Goal: Information Seeking & Learning: Understand process/instructions

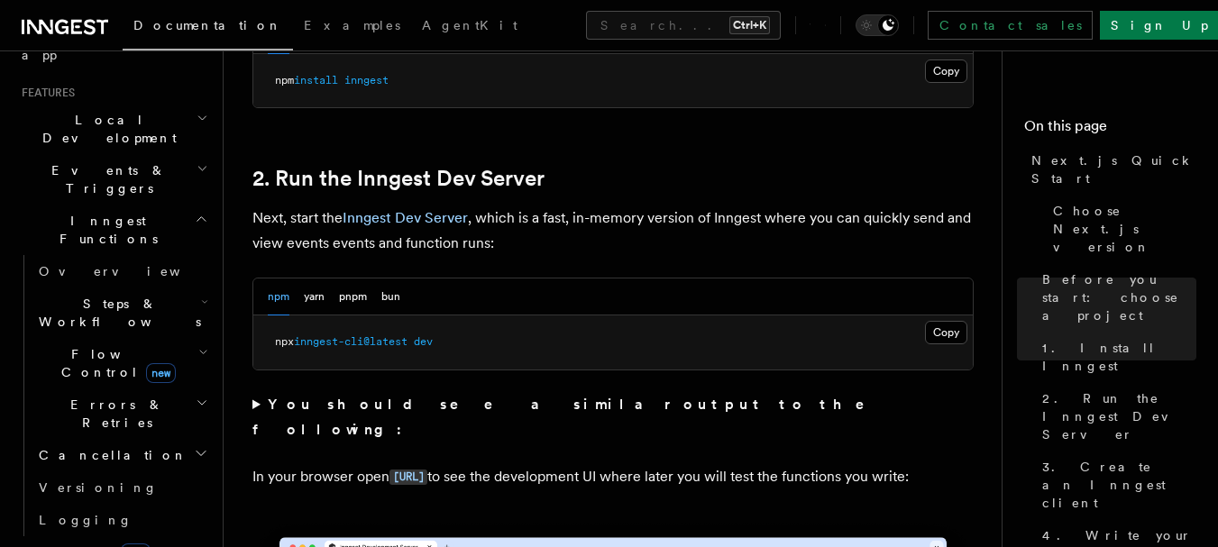
scroll to position [361, 0]
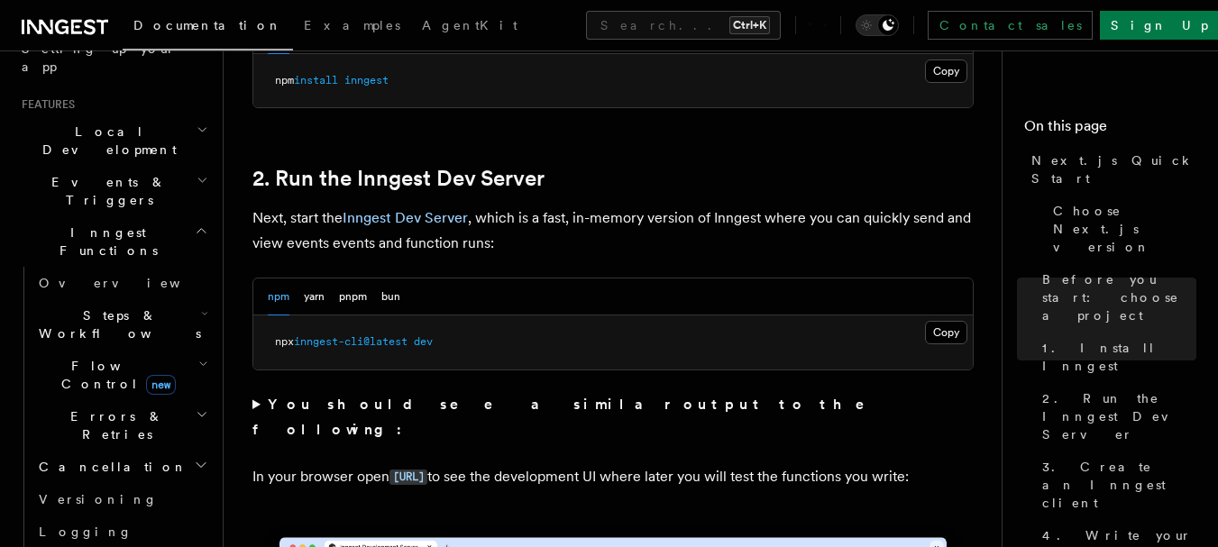
click at [119, 224] on span "Inngest Functions" at bounding box center [104, 242] width 180 height 36
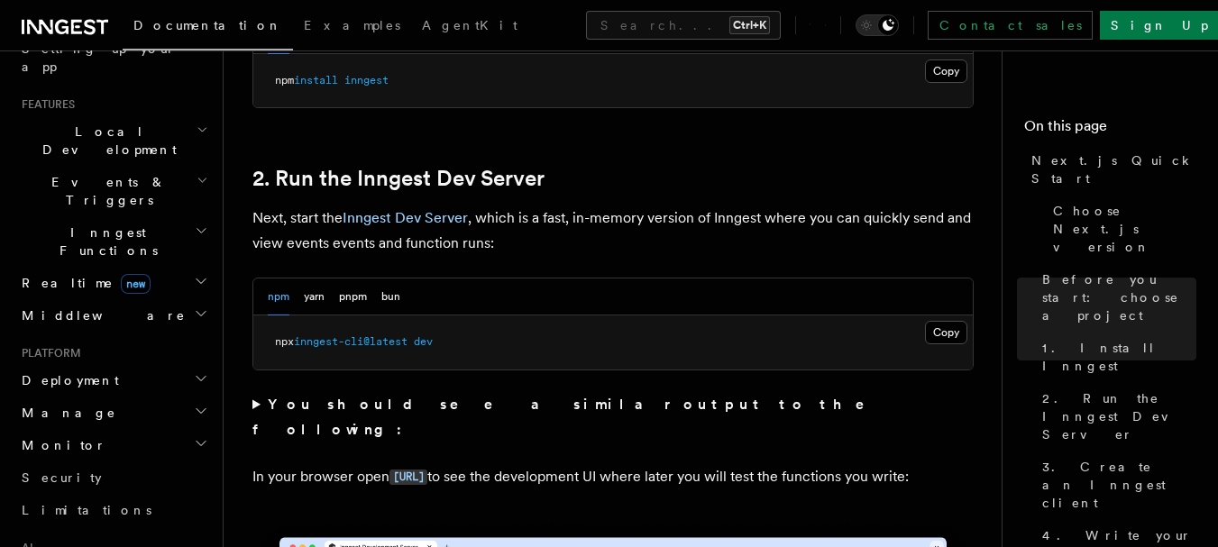
click at [117, 173] on span "Events & Triggers" at bounding box center [105, 191] width 182 height 36
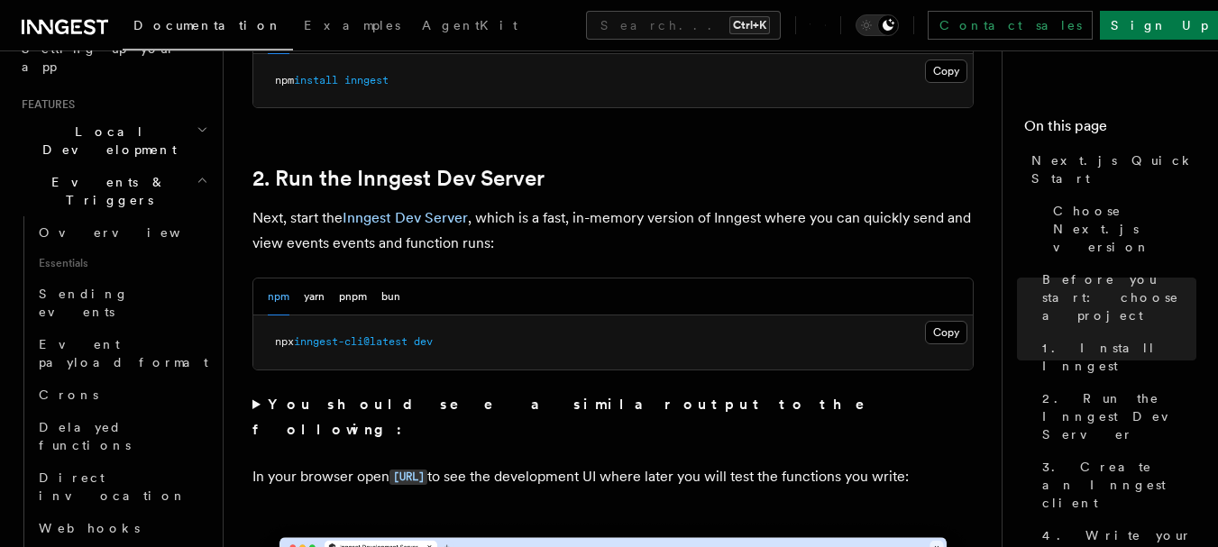
click at [117, 173] on span "Events & Triggers" at bounding box center [105, 191] width 182 height 36
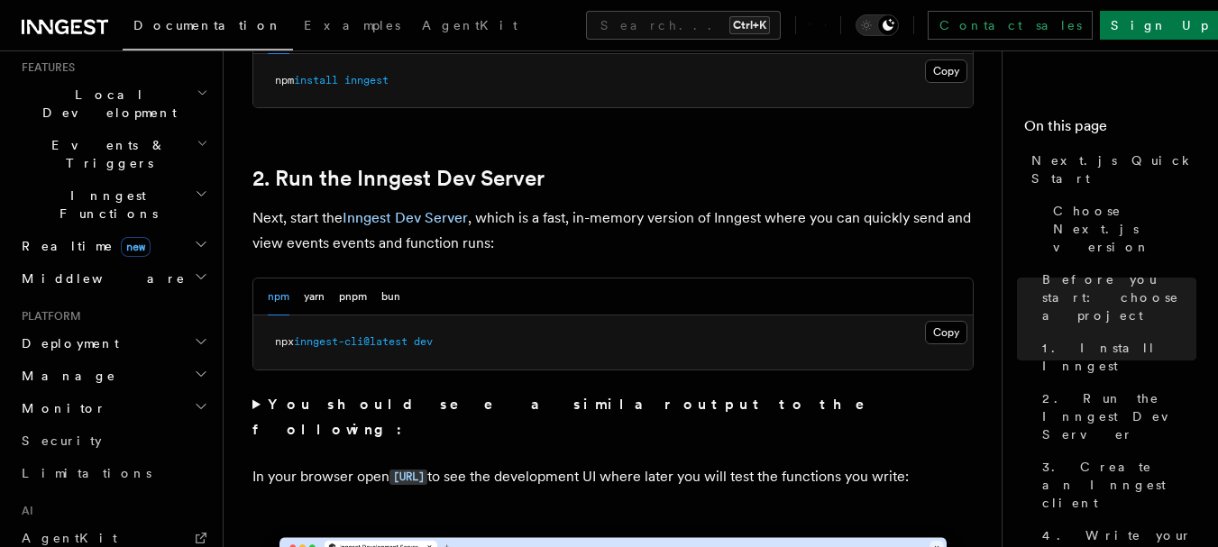
scroll to position [307, 0]
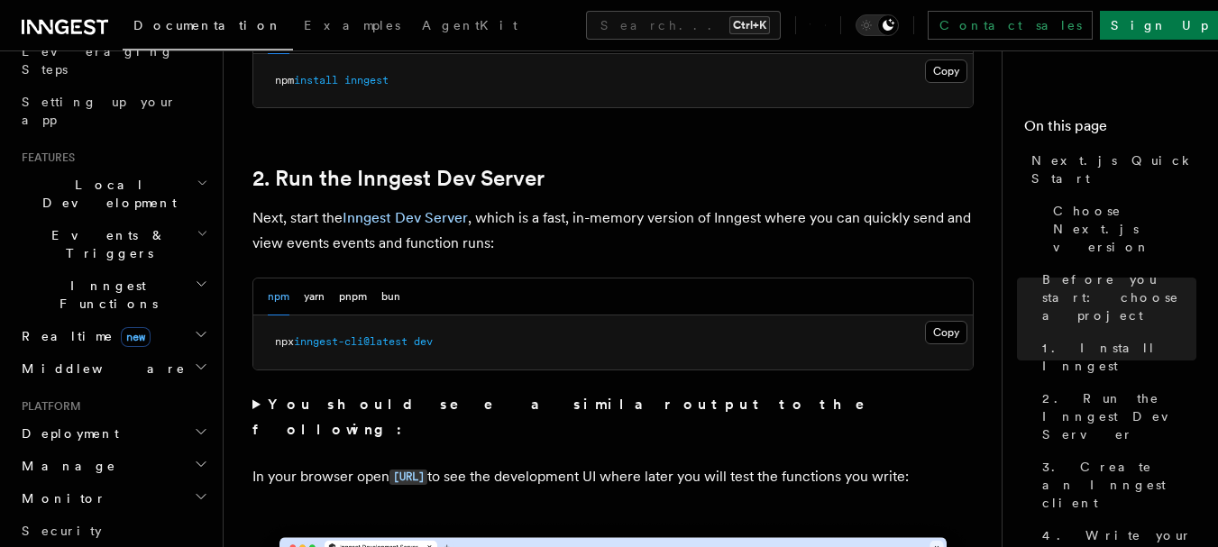
click at [106, 277] on span "Inngest Functions" at bounding box center [104, 295] width 180 height 36
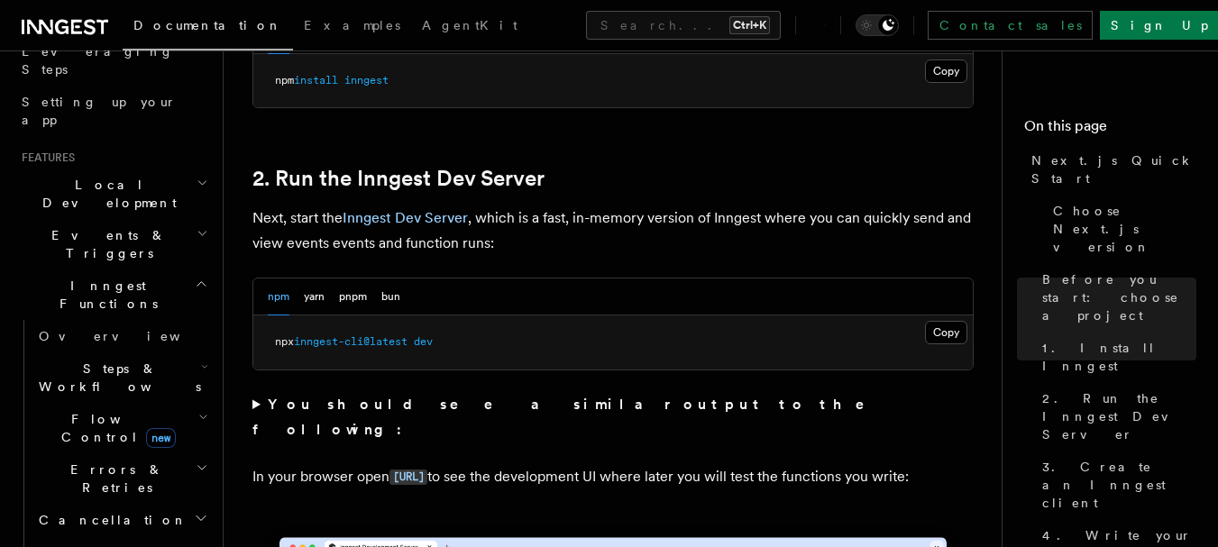
click at [106, 277] on span "Inngest Functions" at bounding box center [104, 295] width 180 height 36
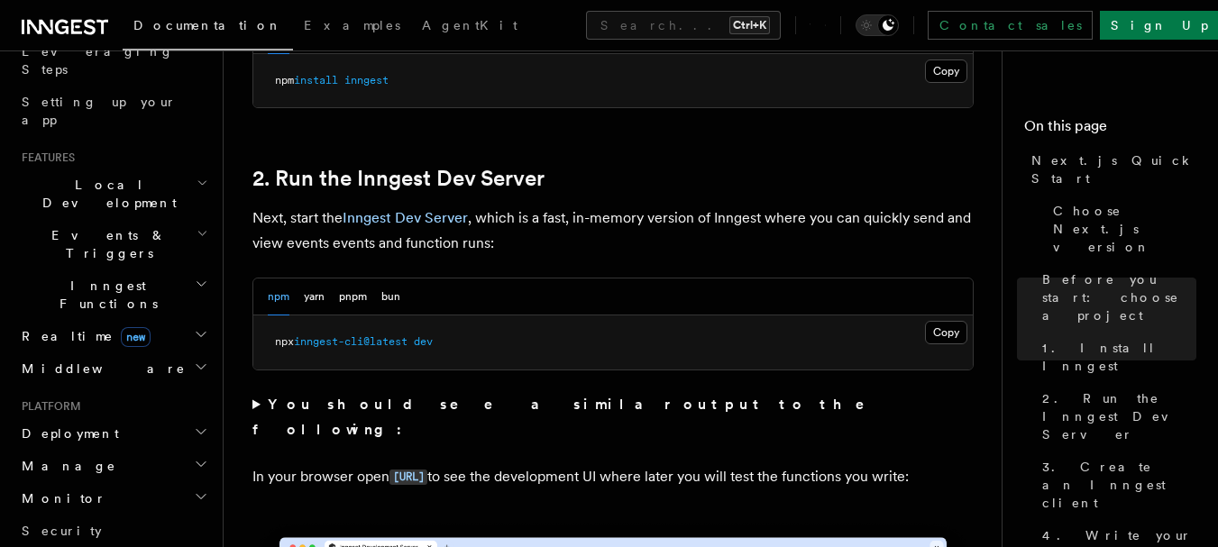
click at [136, 219] on h2 "Events & Triggers" at bounding box center [112, 244] width 197 height 50
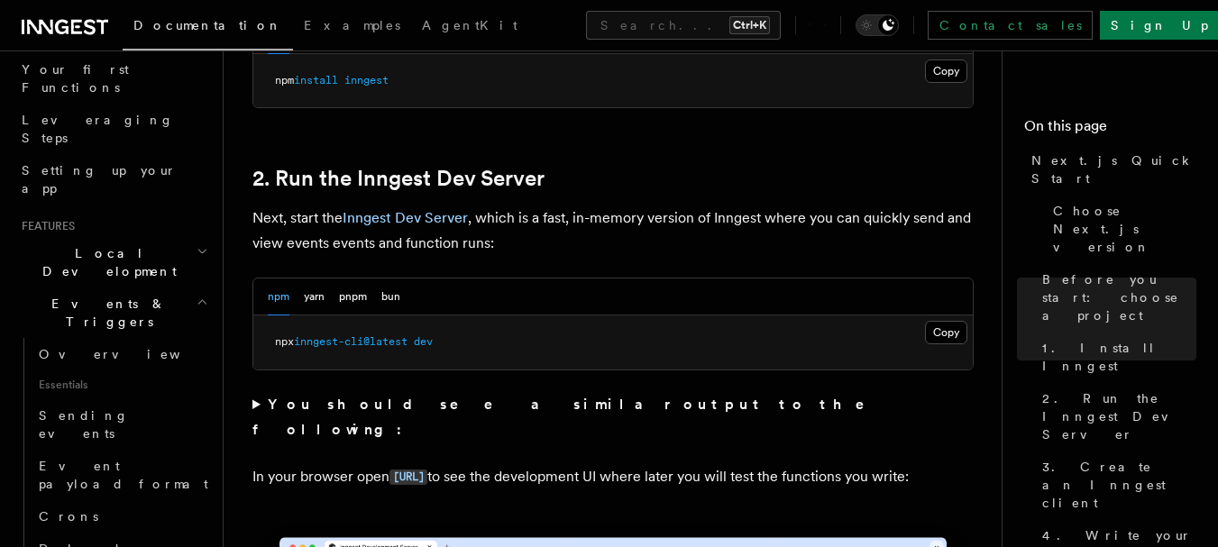
scroll to position [127, 0]
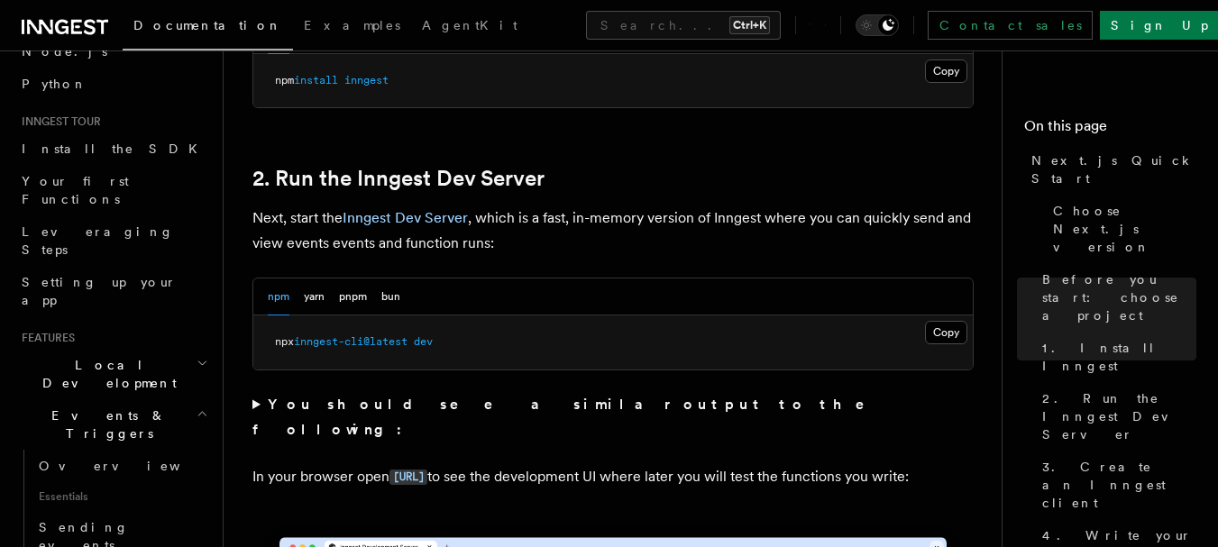
click at [115, 407] on span "Events & Triggers" at bounding box center [105, 425] width 182 height 36
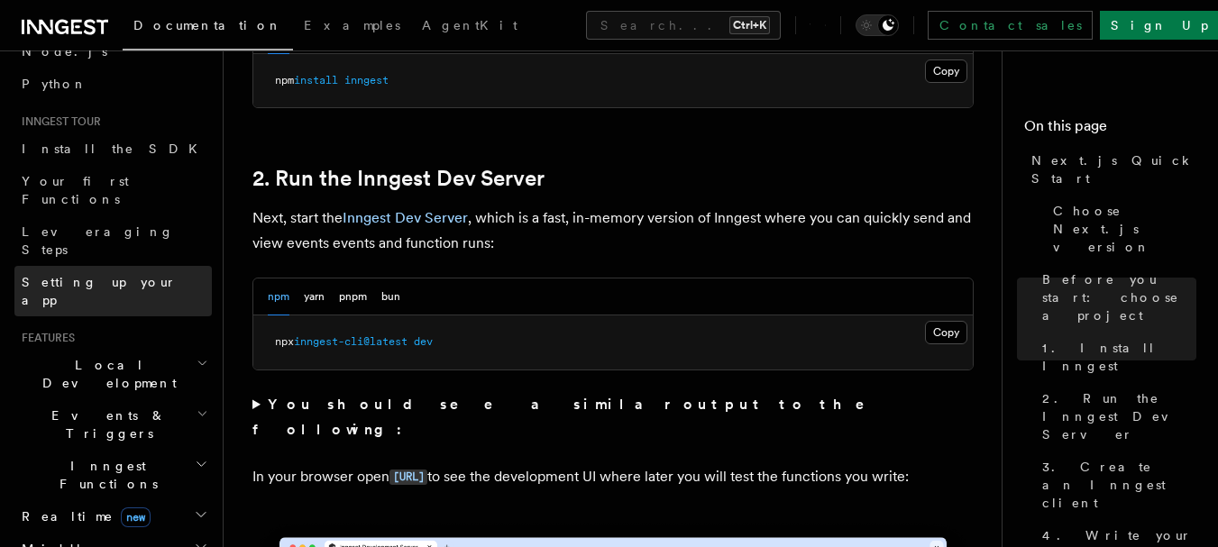
click at [96, 275] on span "Setting up your app" at bounding box center [99, 291] width 155 height 32
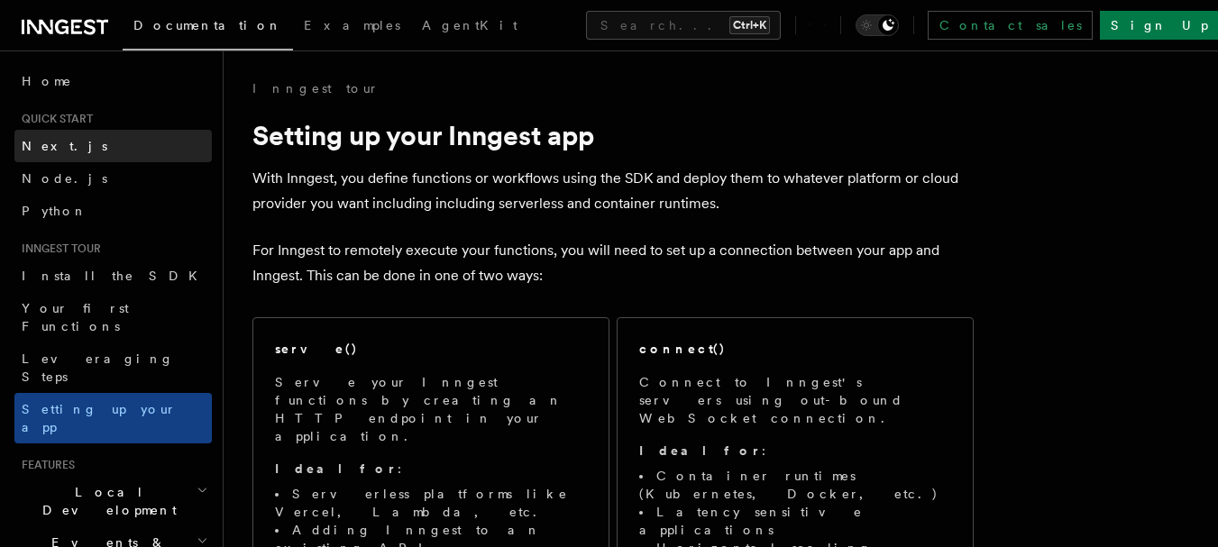
click at [115, 134] on link "Next.js" at bounding box center [112, 146] width 197 height 32
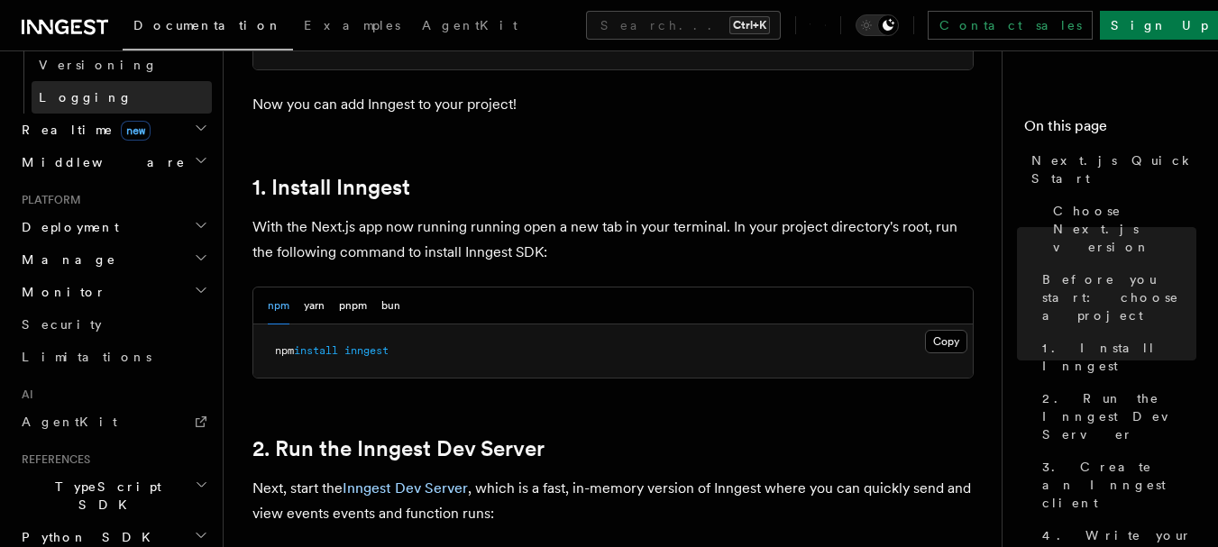
scroll to position [895, 0]
